Goal: Transaction & Acquisition: Purchase product/service

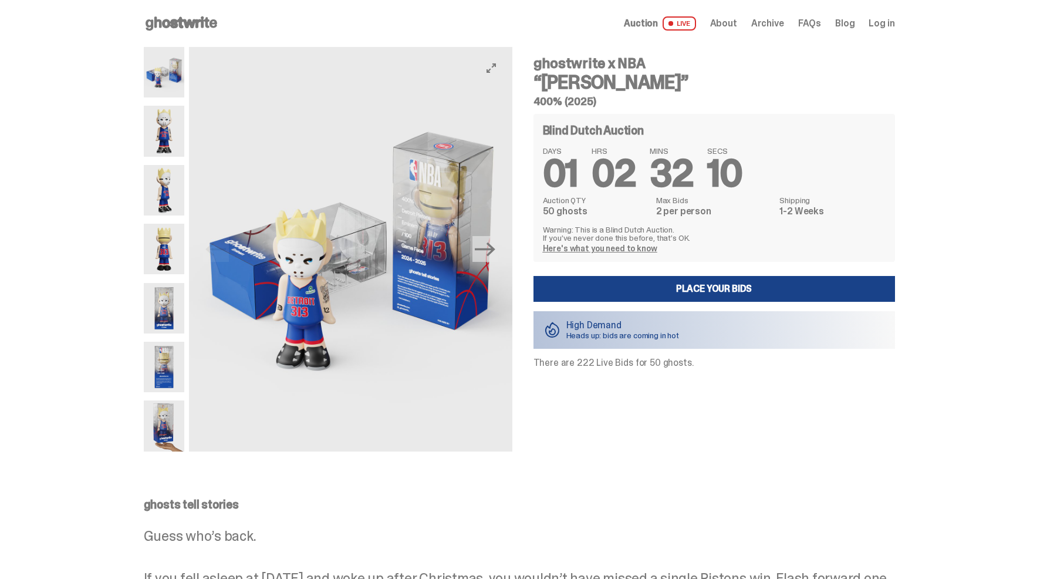
click at [354, 269] on img at bounding box center [350, 249] width 323 height 404
click at [177, 84] on img at bounding box center [164, 72] width 41 height 50
click at [433, 222] on img at bounding box center [350, 249] width 323 height 404
click at [173, 133] on img at bounding box center [164, 131] width 41 height 50
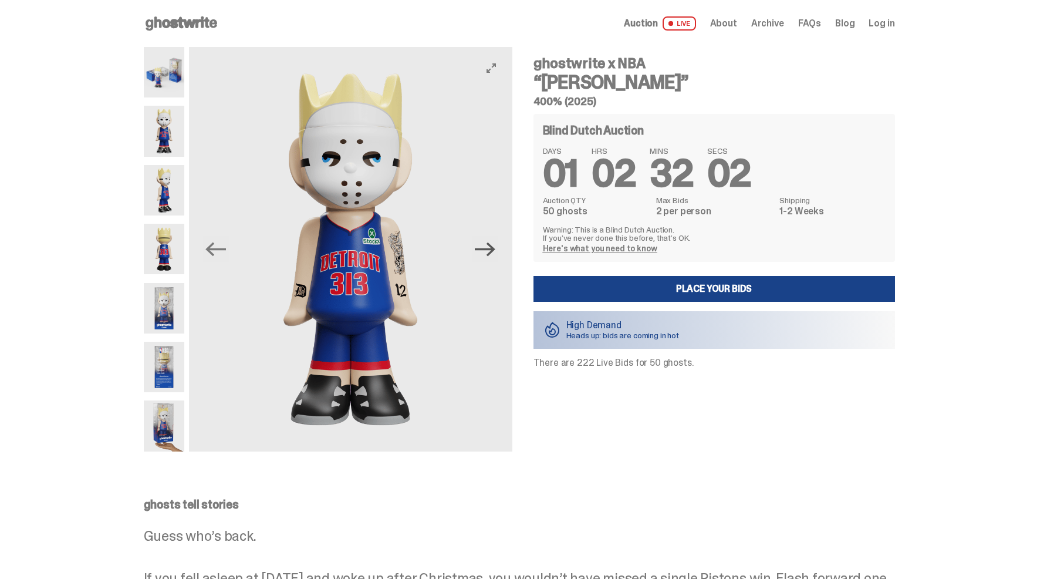
click at [490, 246] on icon "Next" at bounding box center [485, 249] width 21 height 21
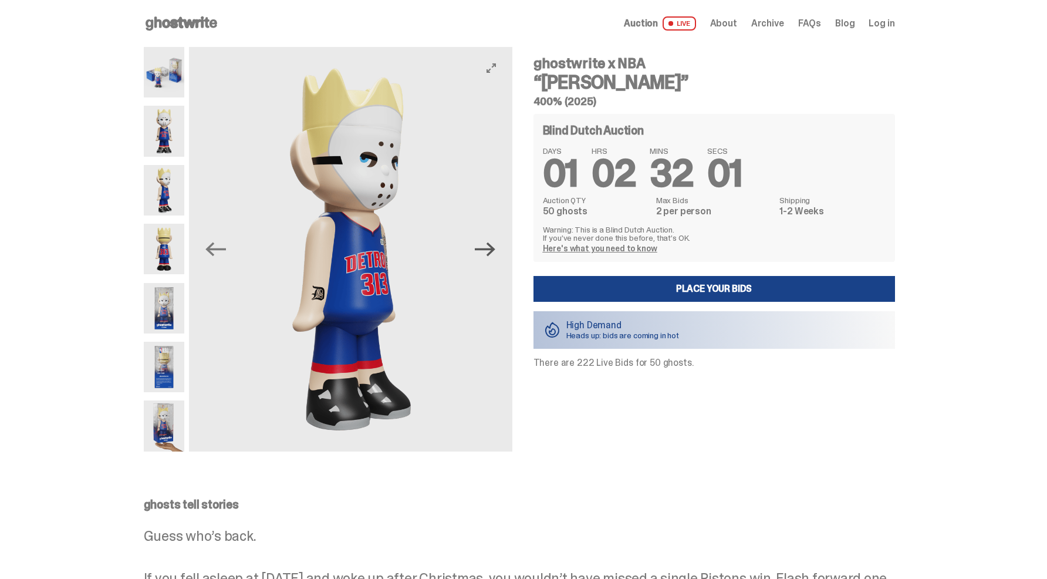
click at [488, 245] on icon "Next" at bounding box center [485, 249] width 21 height 21
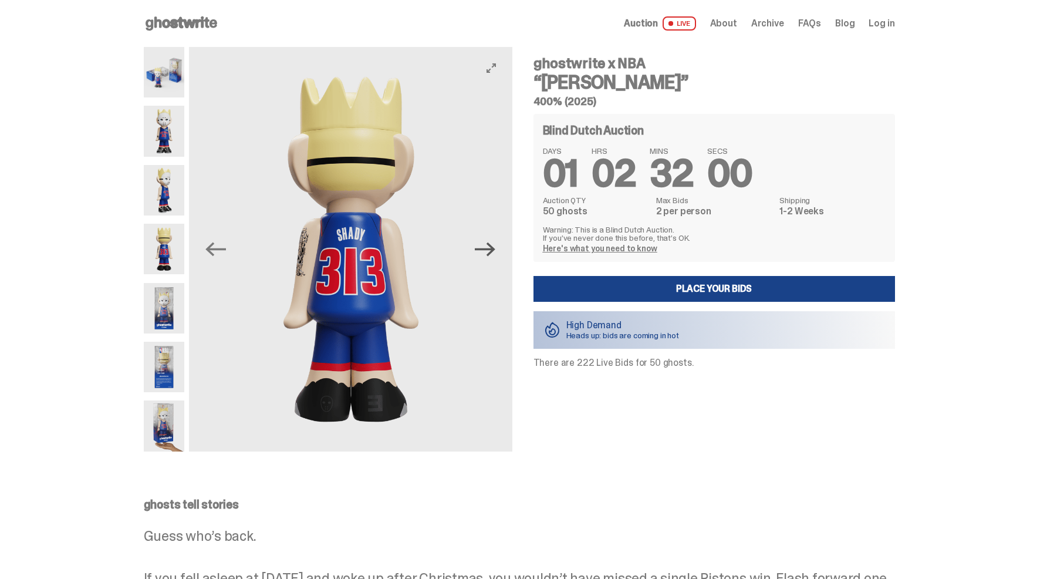
click at [488, 245] on icon "Next" at bounding box center [485, 249] width 21 height 21
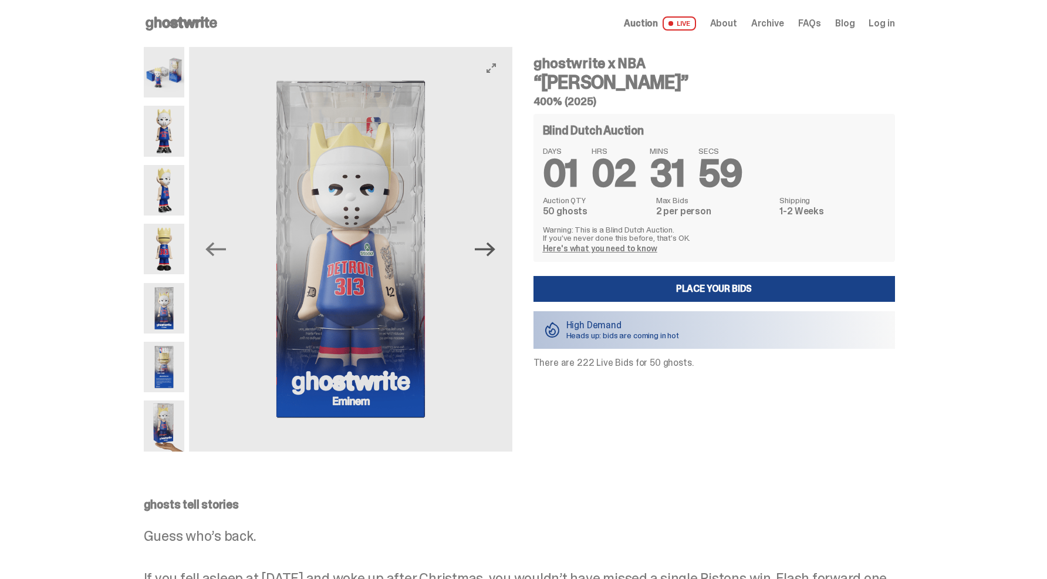
click at [488, 245] on icon "Next" at bounding box center [485, 249] width 21 height 21
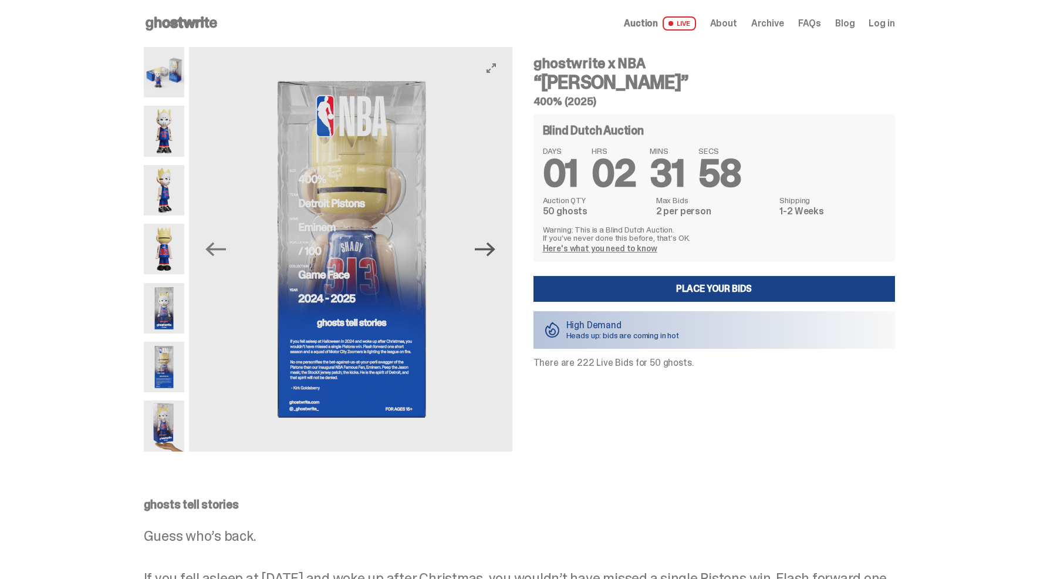
click at [488, 245] on icon "Next" at bounding box center [485, 249] width 21 height 21
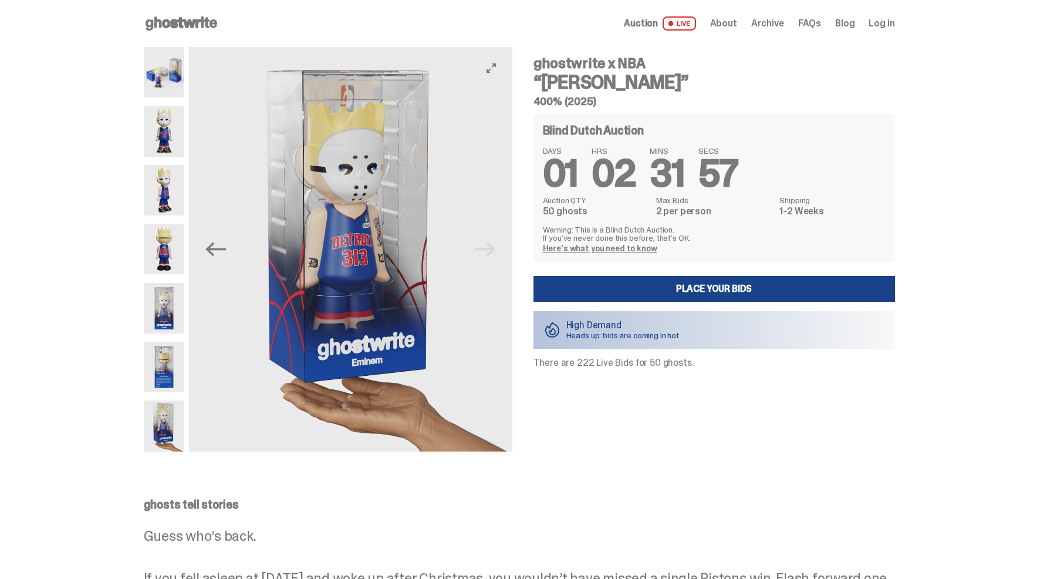
click at [488, 245] on img at bounding box center [352, 249] width 323 height 404
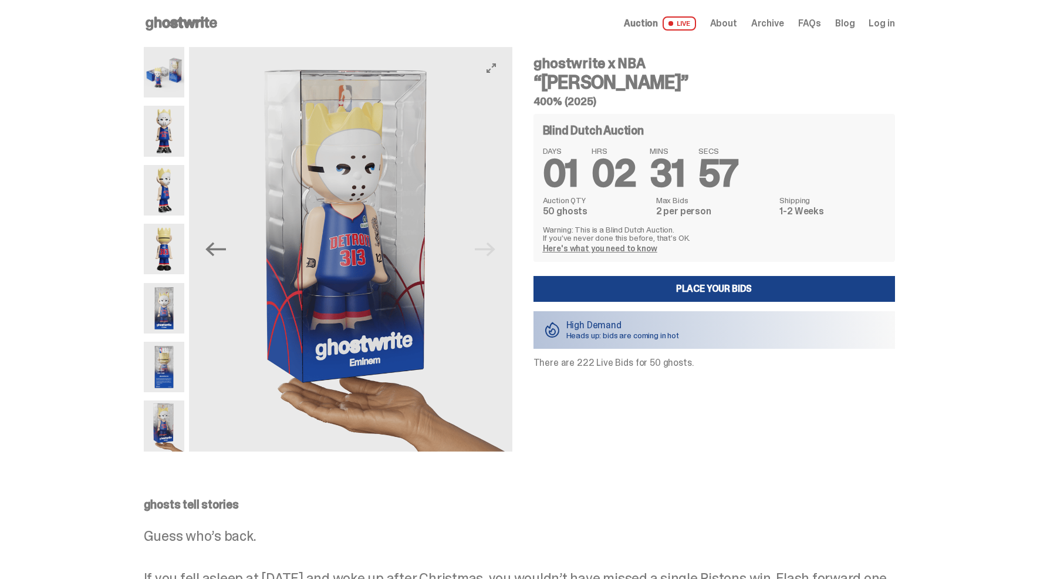
click at [488, 245] on img at bounding box center [350, 249] width 323 height 404
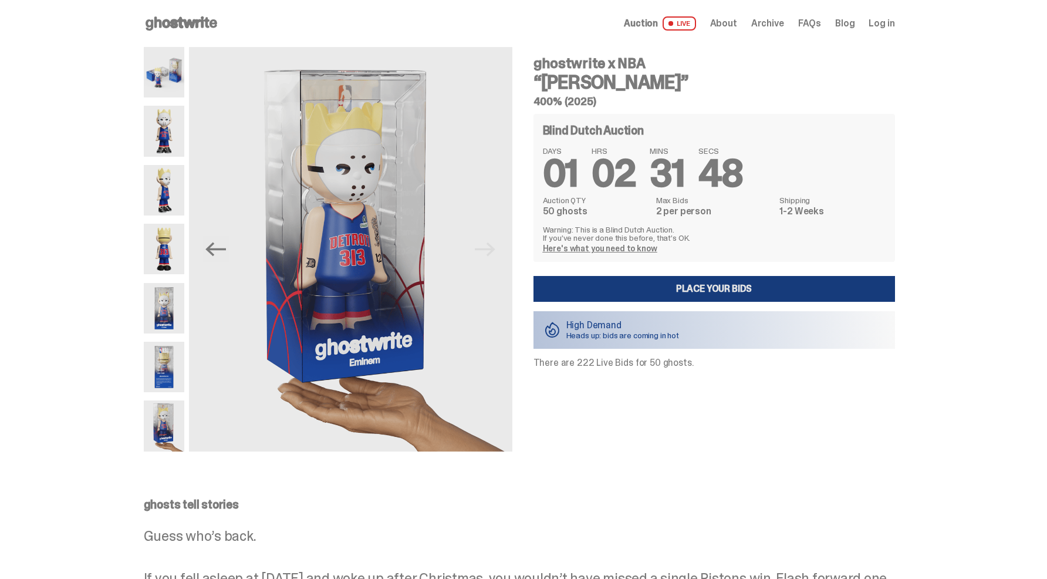
click at [655, 293] on link "Place your Bids" at bounding box center [715, 289] width 362 height 26
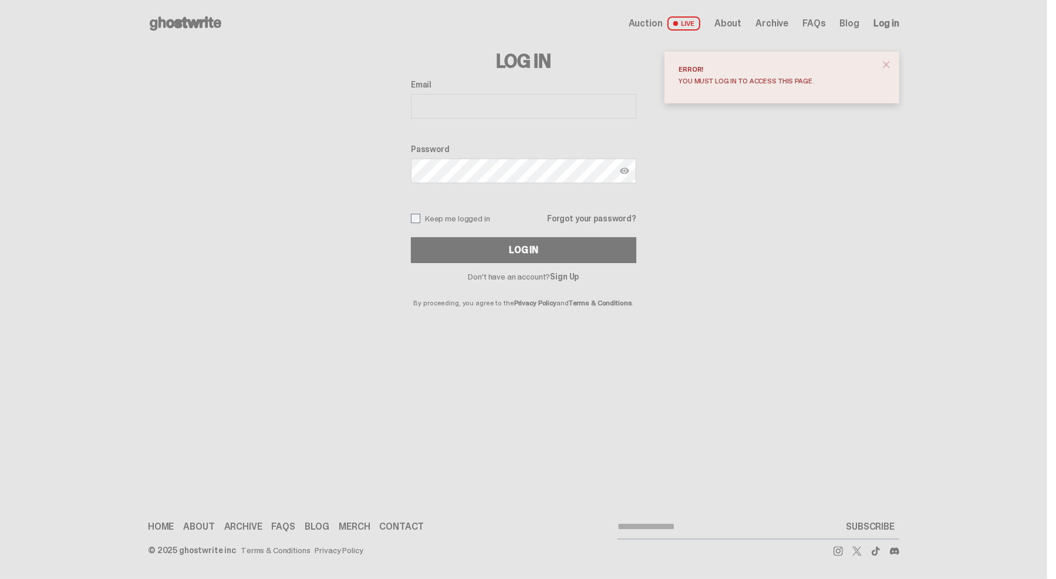
click at [886, 60] on span "close" at bounding box center [887, 65] width 12 height 12
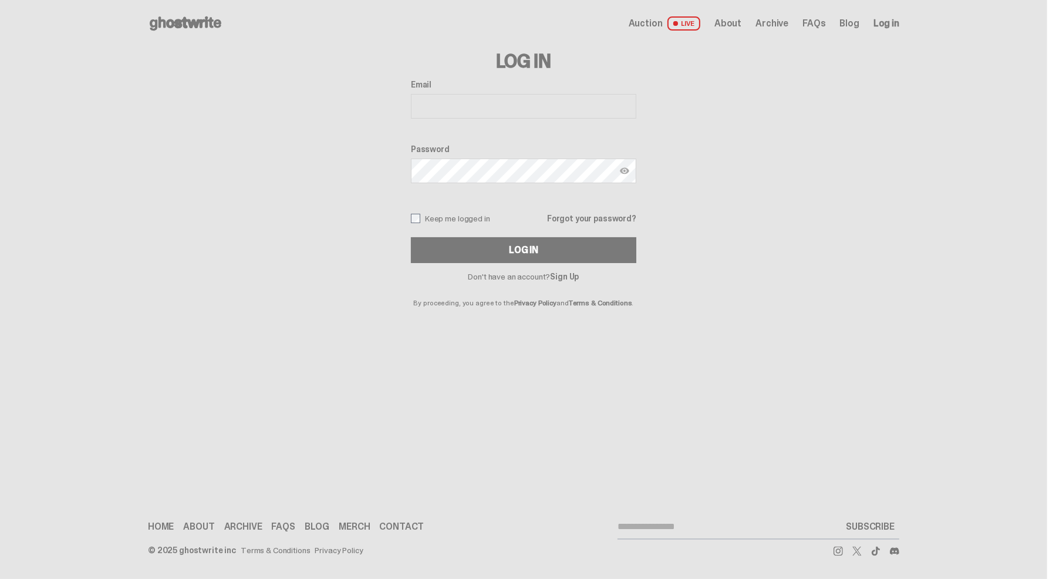
click at [885, 27] on span "Log in" at bounding box center [887, 23] width 26 height 9
click at [469, 101] on input "Email" at bounding box center [523, 106] width 225 height 25
type input "**********"
click at [487, 254] on button "Log In" at bounding box center [523, 250] width 225 height 26
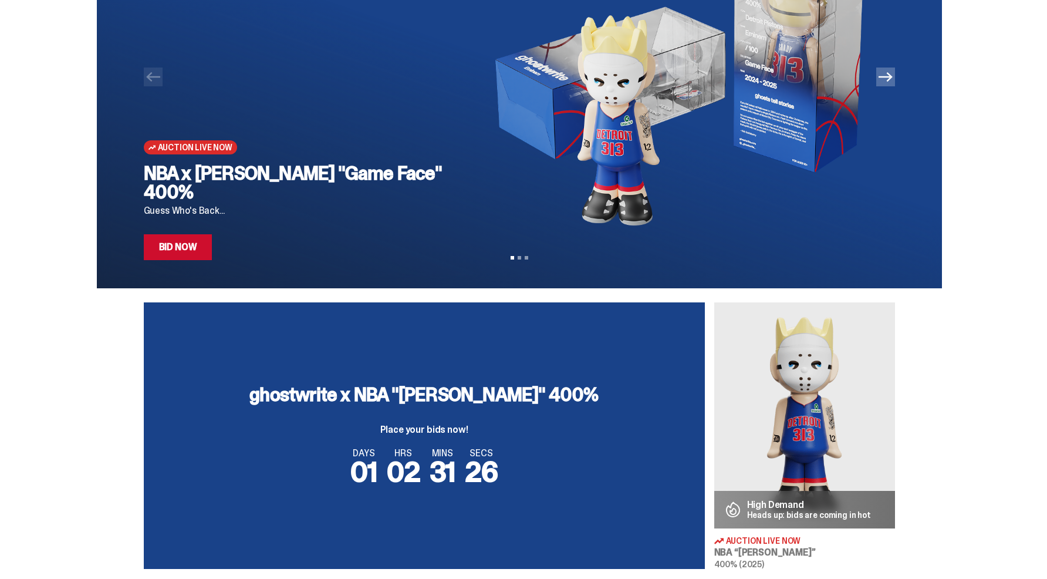
scroll to position [137, 0]
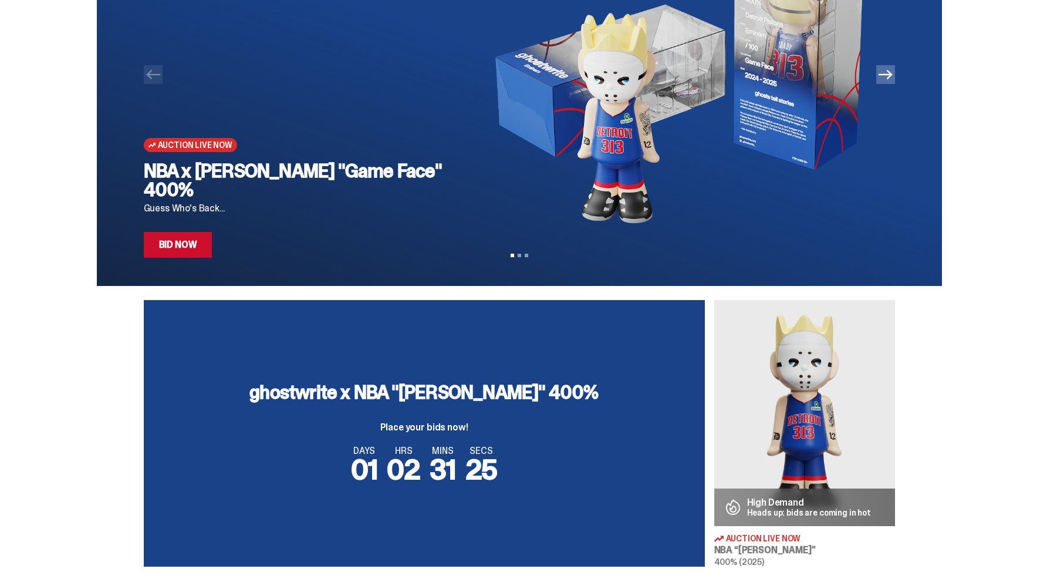
click at [186, 246] on link "Bid Now" at bounding box center [178, 245] width 69 height 26
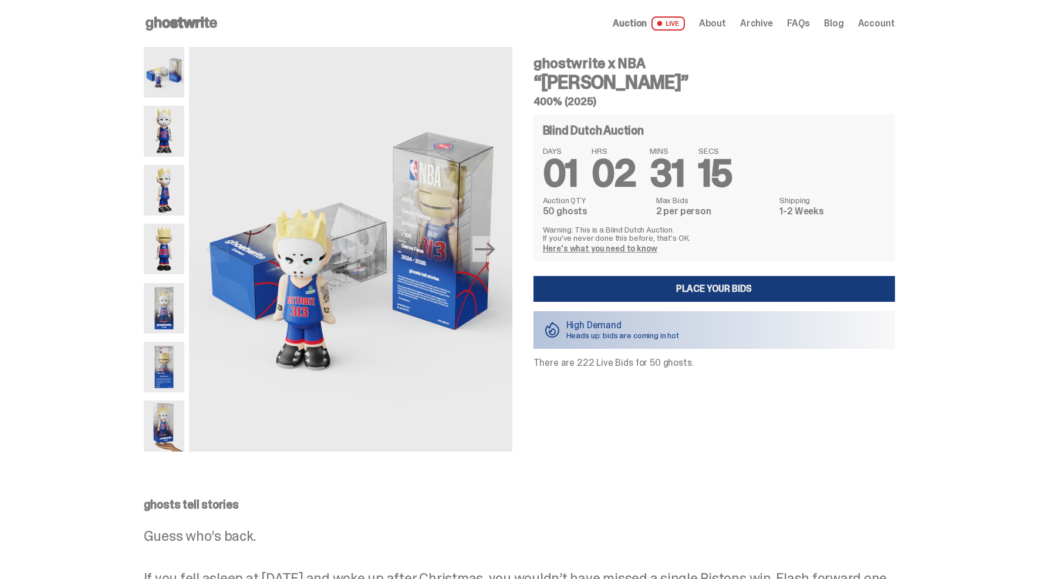
click at [652, 292] on link "Place your Bids" at bounding box center [715, 289] width 362 height 26
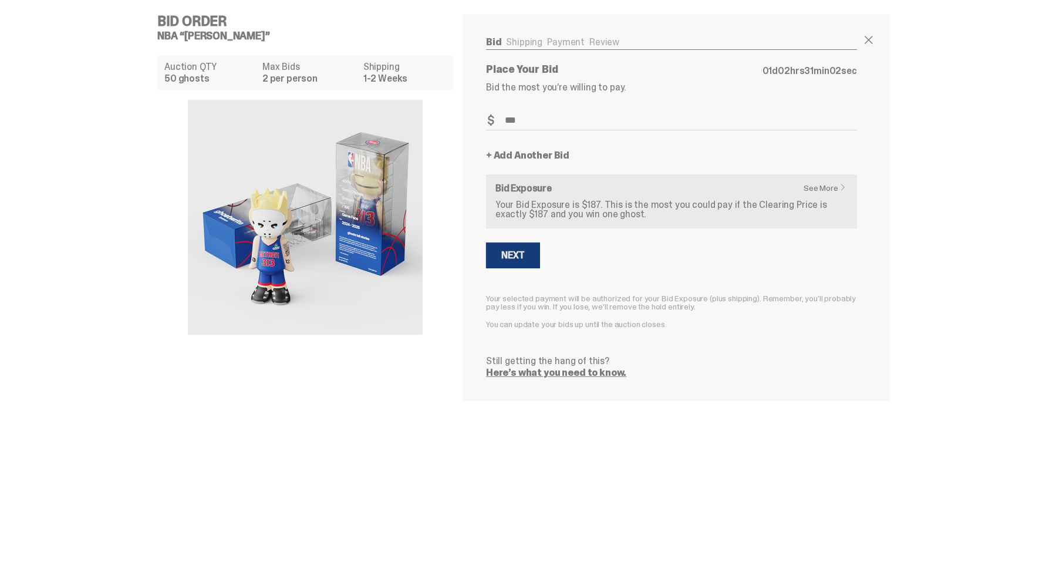
type input "***"
click at [517, 255] on div "Next" at bounding box center [512, 255] width 23 height 9
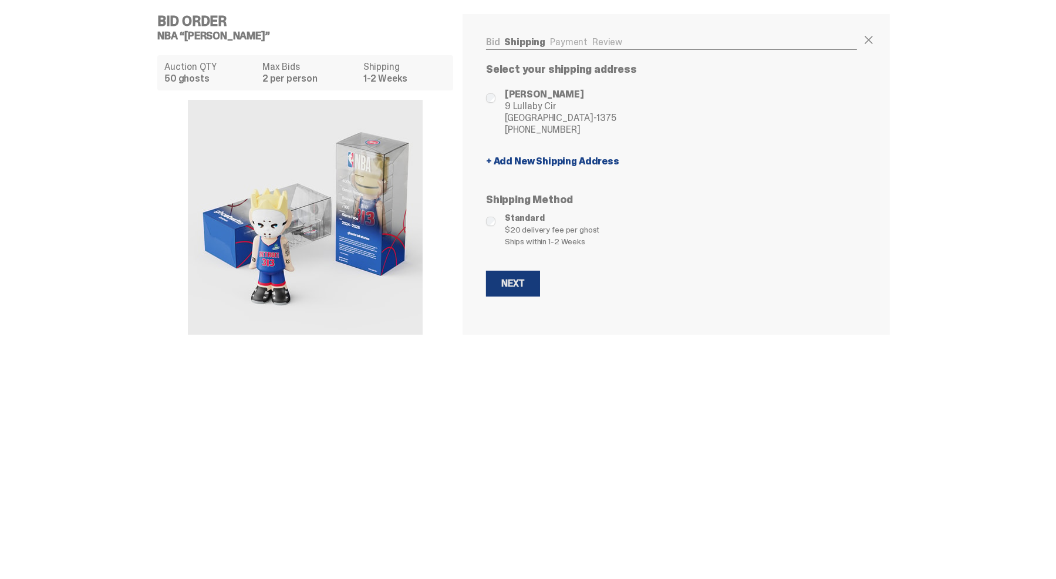
click at [514, 284] on div "Next" at bounding box center [512, 283] width 23 height 9
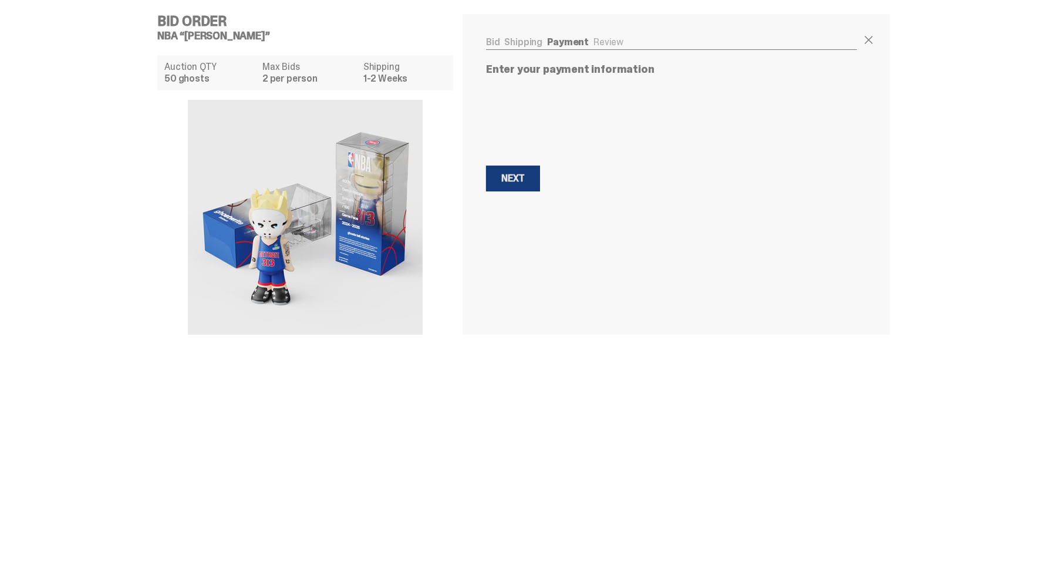
click at [510, 180] on div "Next" at bounding box center [512, 178] width 23 height 9
click at [515, 181] on div "Next" at bounding box center [512, 178] width 23 height 9
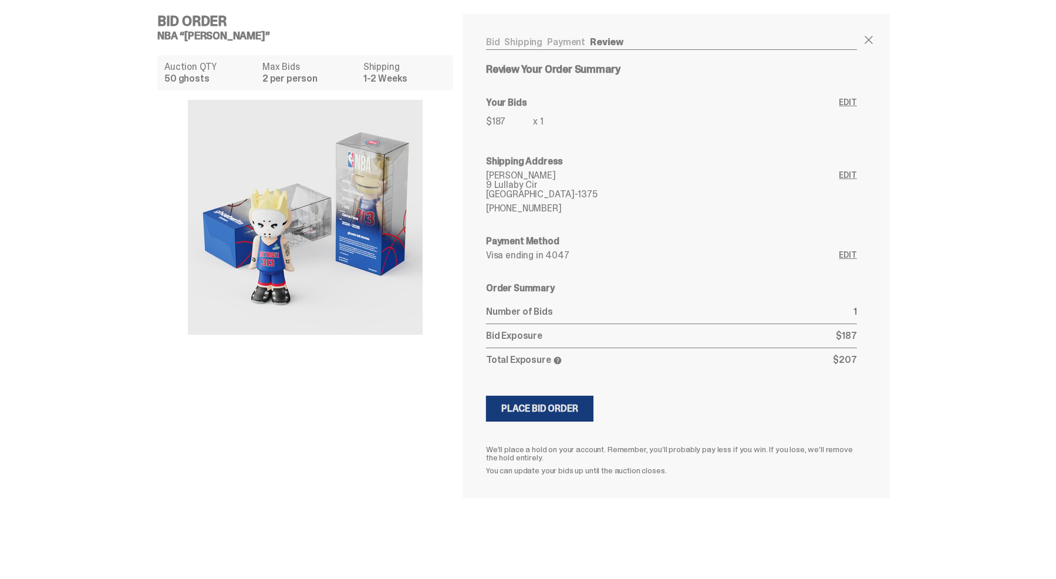
click at [521, 413] on div "Place Bid Order" at bounding box center [539, 408] width 77 height 9
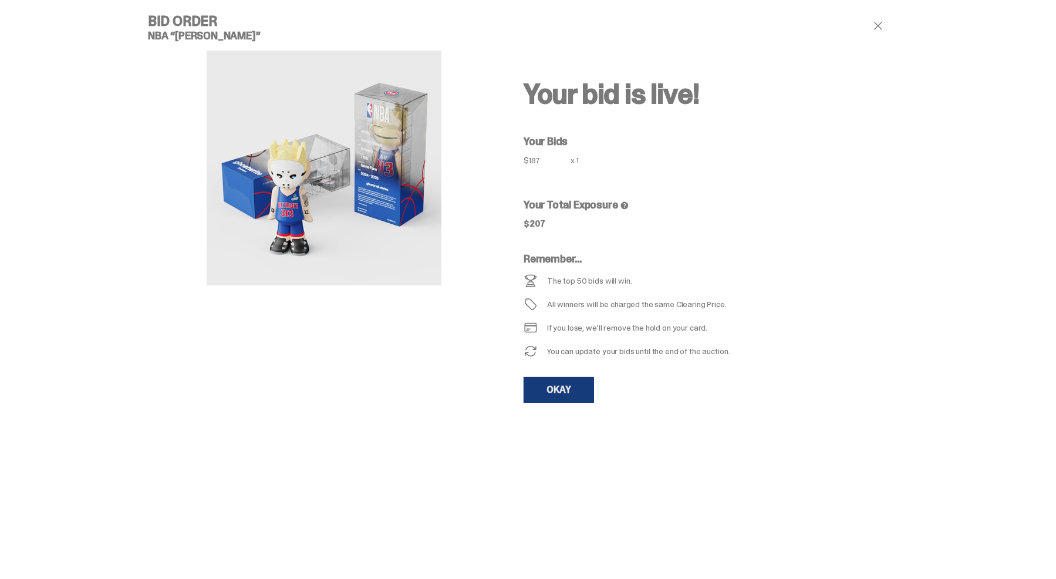
click at [565, 385] on link "OKAY" at bounding box center [559, 390] width 70 height 26
